Goal: Task Accomplishment & Management: Manage account settings

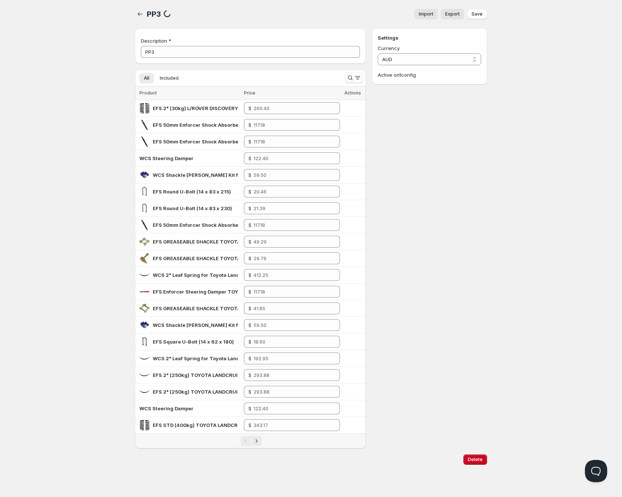
click at [134, 11] on div "PP3. This page is ready PP3 processing PriceList Import Export More actions Imp…" at bounding box center [311, 235] width 370 height 471
click at [137, 12] on icon "button" at bounding box center [139, 13] width 7 height 7
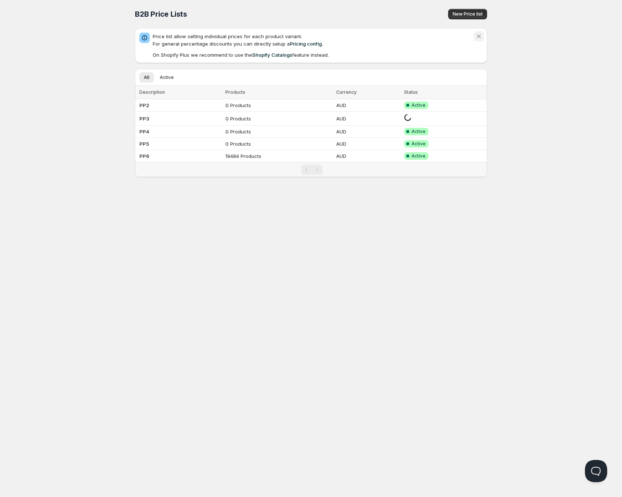
click at [480, 38] on icon "Dismiss notification" at bounding box center [479, 36] width 4 height 4
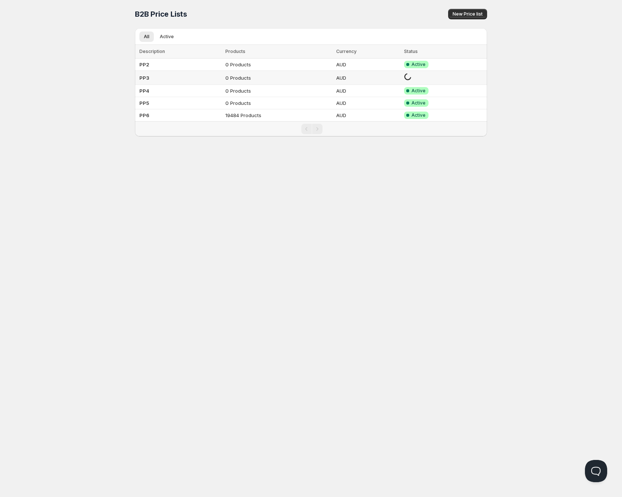
click at [167, 80] on td "PP3" at bounding box center [179, 78] width 88 height 14
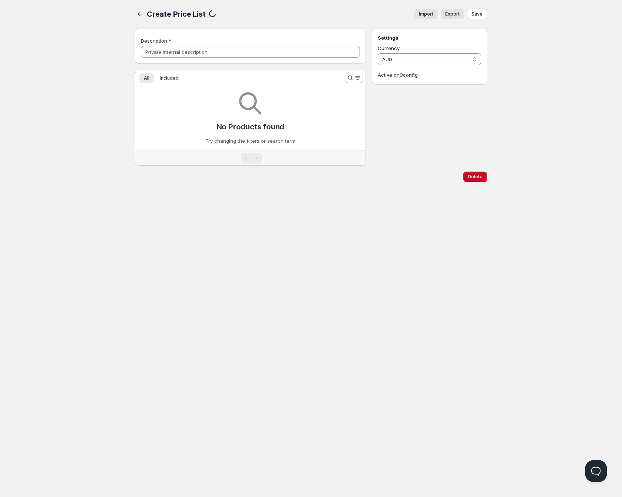
type input "PP3"
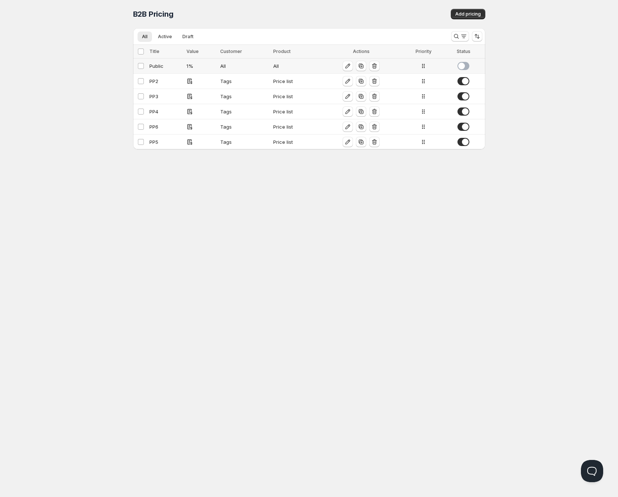
click at [256, 59] on td "All" at bounding box center [244, 66] width 53 height 15
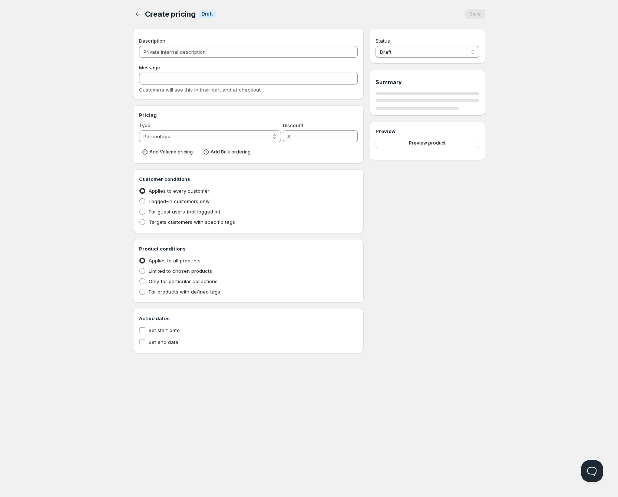
type input "Public"
type input "PUBLIC"
type input "1"
radio input "true"
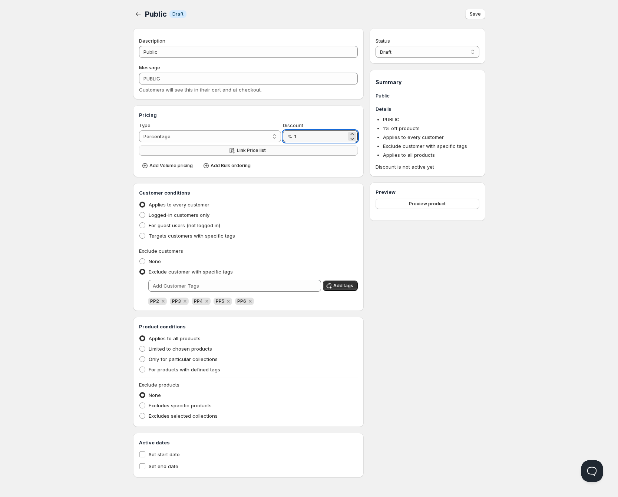
drag, startPoint x: 297, startPoint y: 138, endPoint x: 239, endPoint y: 147, distance: 58.5
click at [280, 137] on div "Type Percentage Absolute Percentage Discount % 1" at bounding box center [248, 132] width 219 height 21
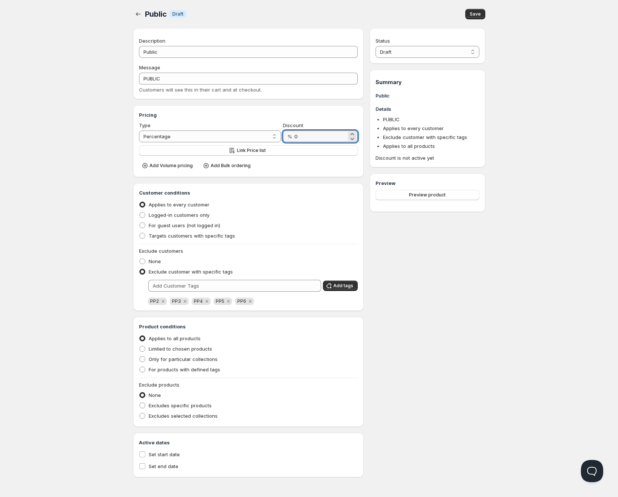
type input "0"
click at [116, 144] on div "Home Pricing Price lists Checkout Forms Submissions Settings Features Plans Pub…" at bounding box center [309, 248] width 618 height 497
click at [159, 137] on select "Percentage Absolute" at bounding box center [210, 137] width 142 height 12
click at [206, 166] on icon "button" at bounding box center [206, 165] width 7 height 7
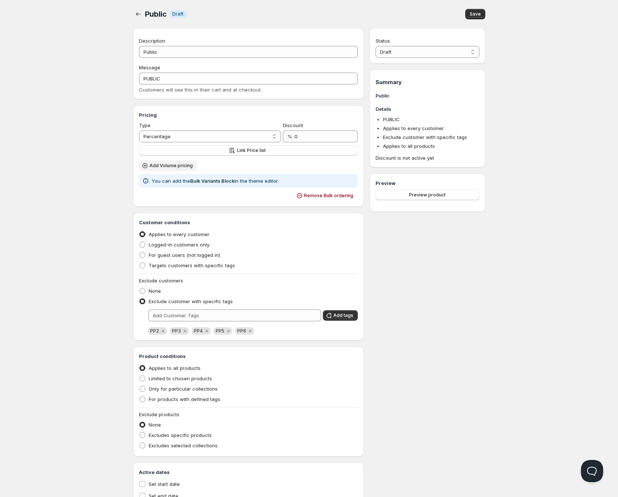
click at [170, 165] on span "Add Volume pricing" at bounding box center [170, 166] width 43 height 6
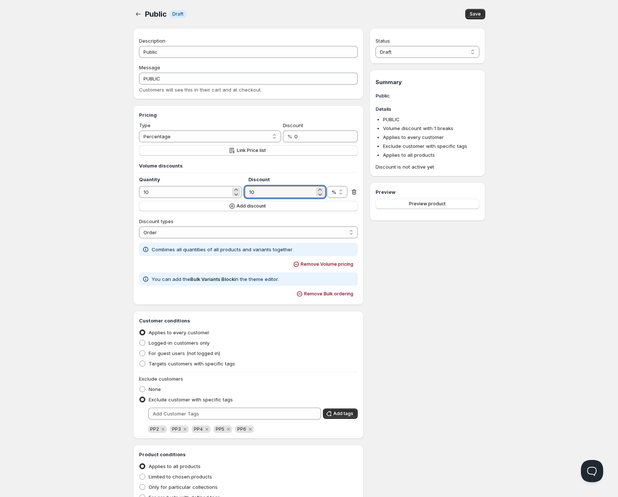
drag, startPoint x: 258, startPoint y: 192, endPoint x: 241, endPoint y: 191, distance: 16.3
click at [241, 191] on div "10 10 % $ %" at bounding box center [248, 192] width 219 height 12
type input "1"
click at [106, 208] on div "Home Pricing Price lists Checkout Forms Submissions Settings Features Plans Pub…" at bounding box center [309, 312] width 618 height 624
click at [163, 231] on select "Order Product Variant Item" at bounding box center [248, 233] width 219 height 12
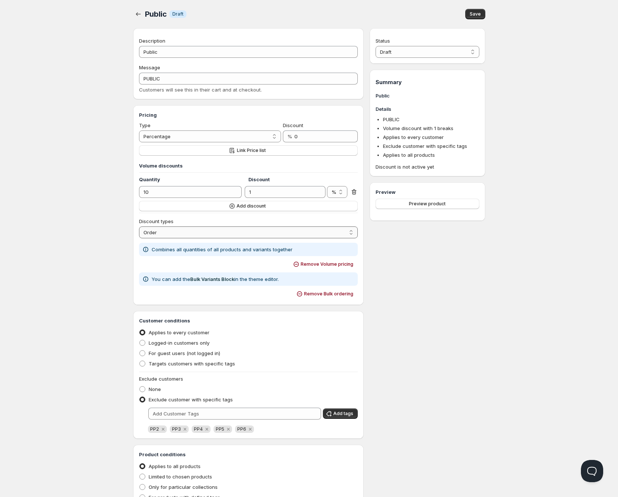
select select "2"
click at [139, 227] on select "Order Product Variant Item" at bounding box center [248, 233] width 219 height 12
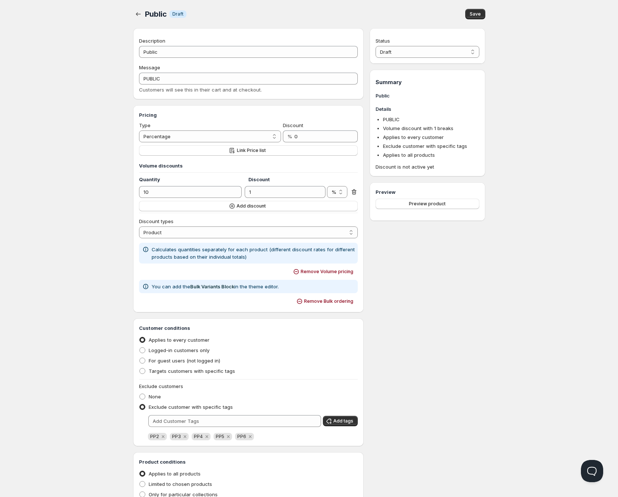
click at [95, 235] on div "Home Pricing Price lists Checkout Forms Submissions Settings Features Plans Pub…" at bounding box center [309, 316] width 618 height 632
click at [146, 13] on span "Public" at bounding box center [156, 14] width 22 height 9
click at [140, 14] on icon "button" at bounding box center [138, 13] width 7 height 7
type input "1"
type input "10"
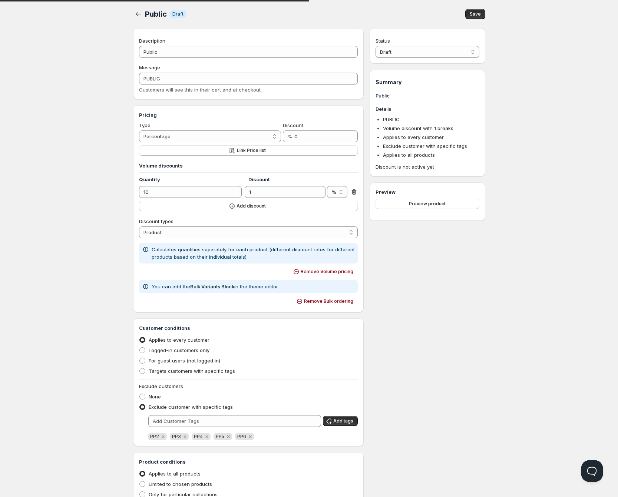
select select "1"
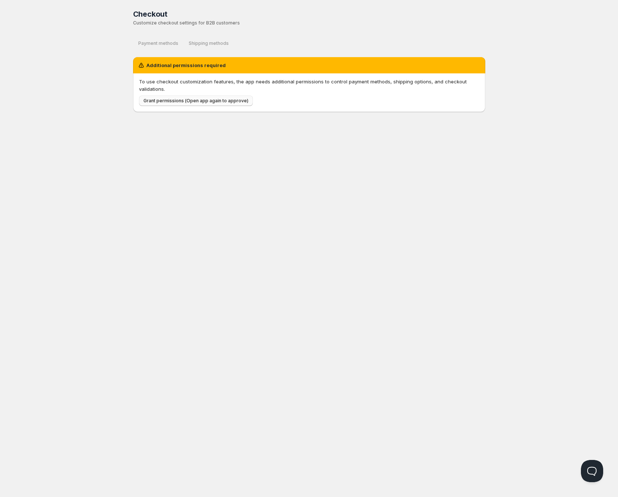
click at [160, 98] on span "Grant permissions (Open app again to approve)" at bounding box center [196, 101] width 105 height 6
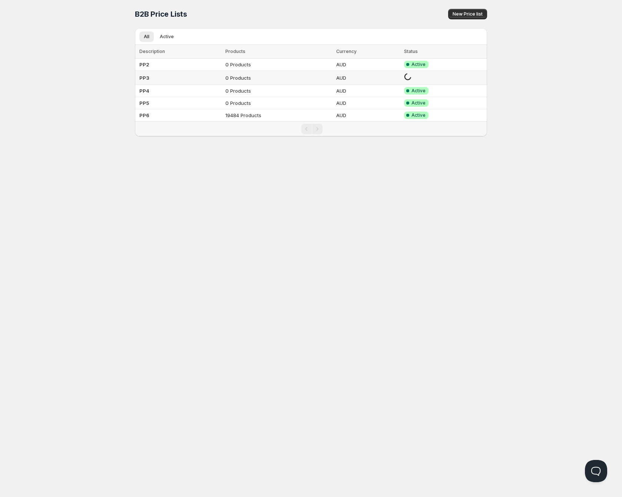
click at [184, 79] on td "PP3" at bounding box center [179, 78] width 88 height 14
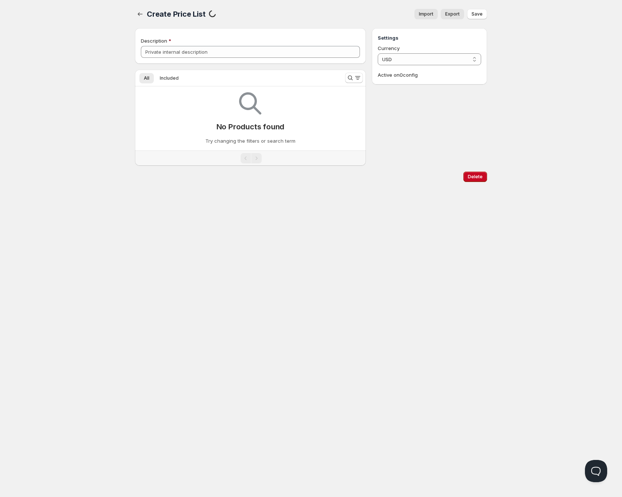
type input "PP3"
select select "AUD"
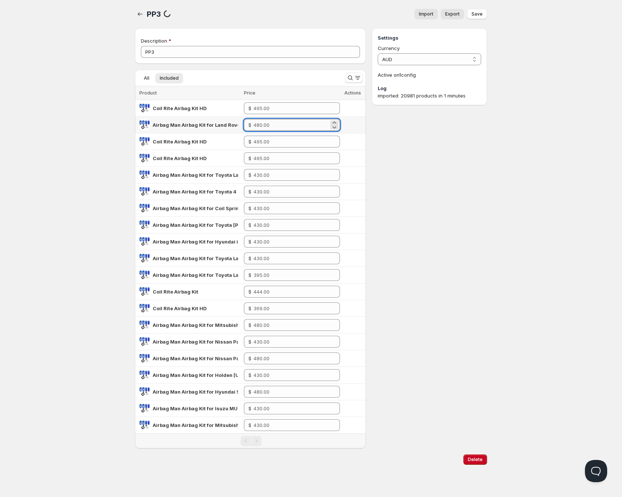
click at [267, 125] on input "number" at bounding box center [291, 125] width 75 height 12
drag, startPoint x: 121, startPoint y: 130, endPoint x: 118, endPoint y: 123, distance: 8.0
click at [121, 130] on div "Home Pricing Price lists Checkout Forms Submissions Settings Features Plans PP3…" at bounding box center [311, 248] width 622 height 497
